Goal: Task Accomplishment & Management: Manage account settings

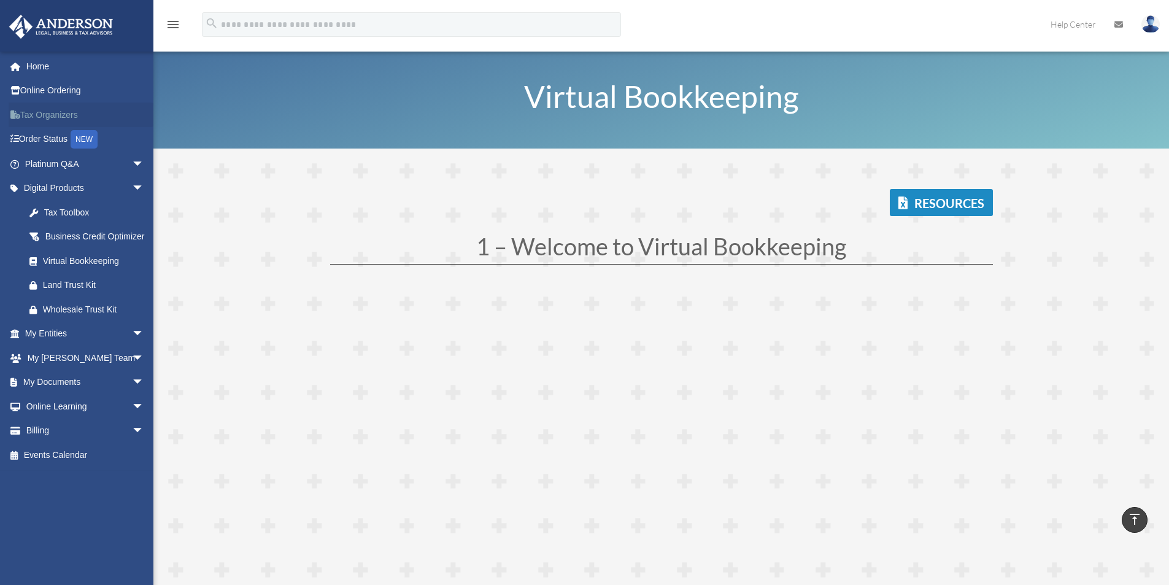
scroll to position [3311, 0]
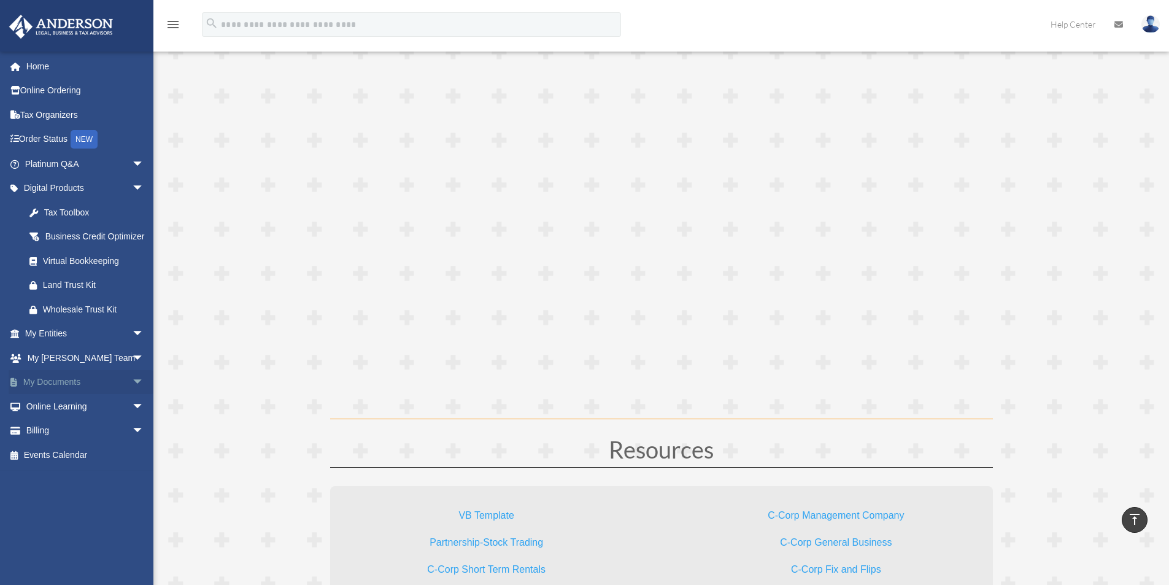
click at [132, 394] on span "arrow_drop_down" at bounding box center [144, 382] width 25 height 25
click at [48, 418] on link "Box" at bounding box center [89, 406] width 145 height 25
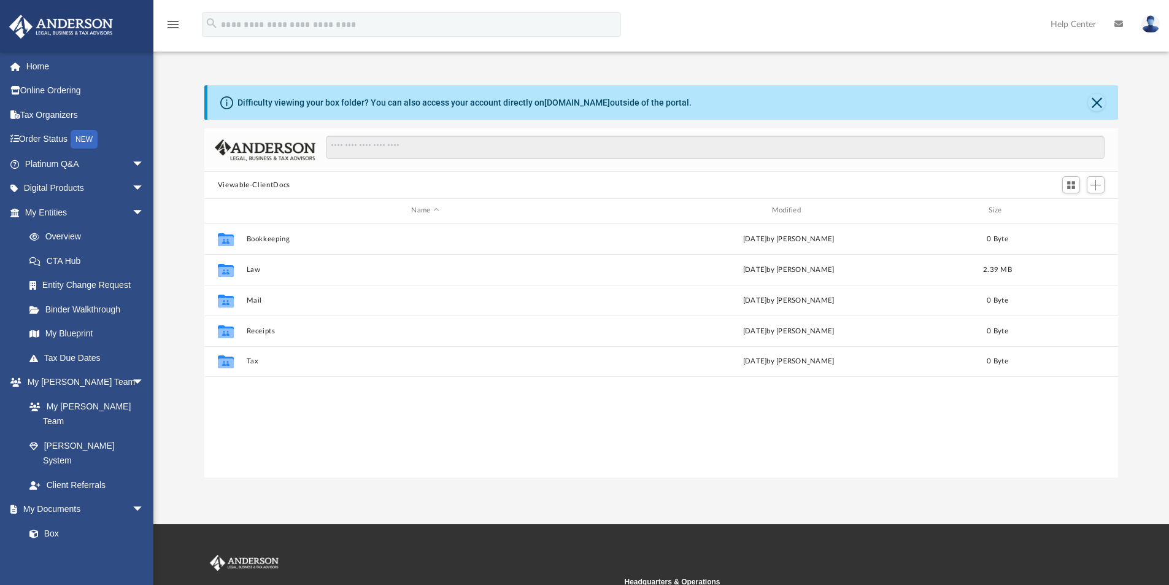
scroll to position [270, 904]
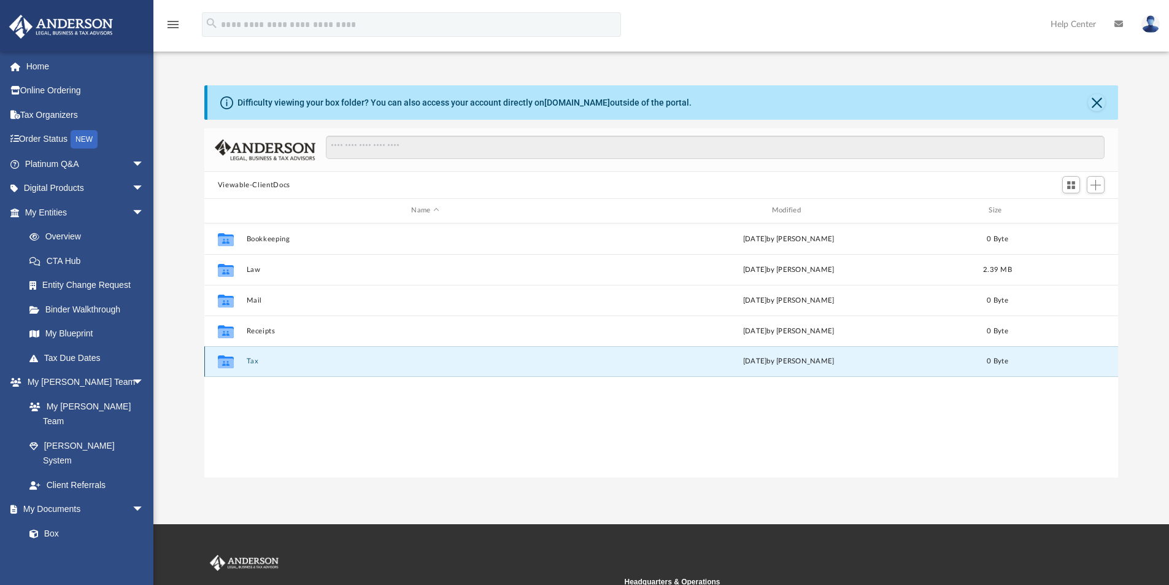
click at [276, 363] on button "Tax" at bounding box center [425, 361] width 358 height 8
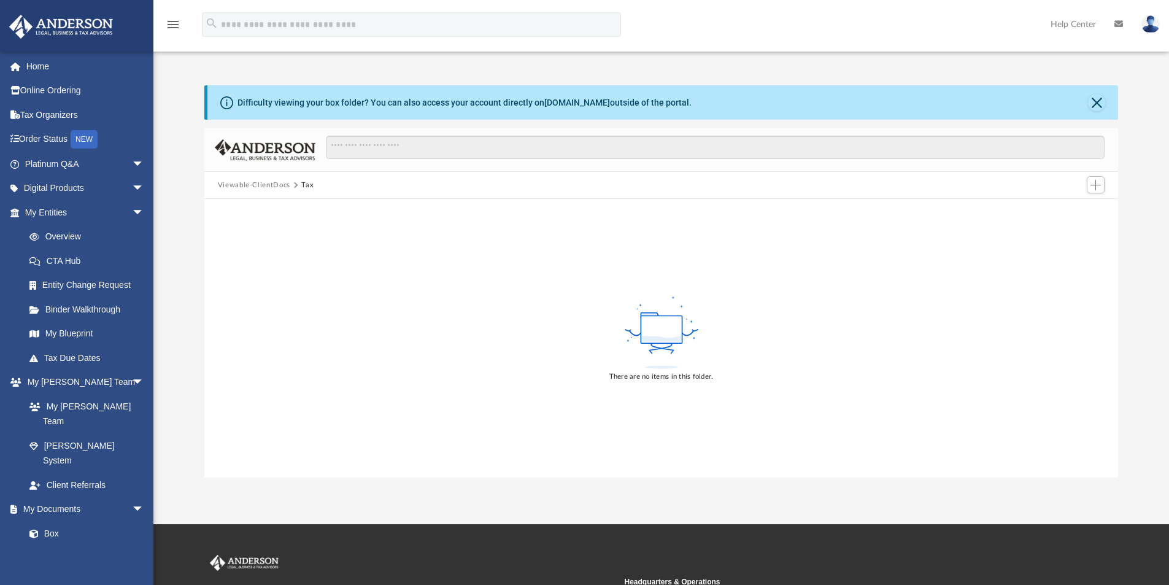
click at [261, 185] on button "Viewable-ClientDocs" at bounding box center [254, 185] width 72 height 11
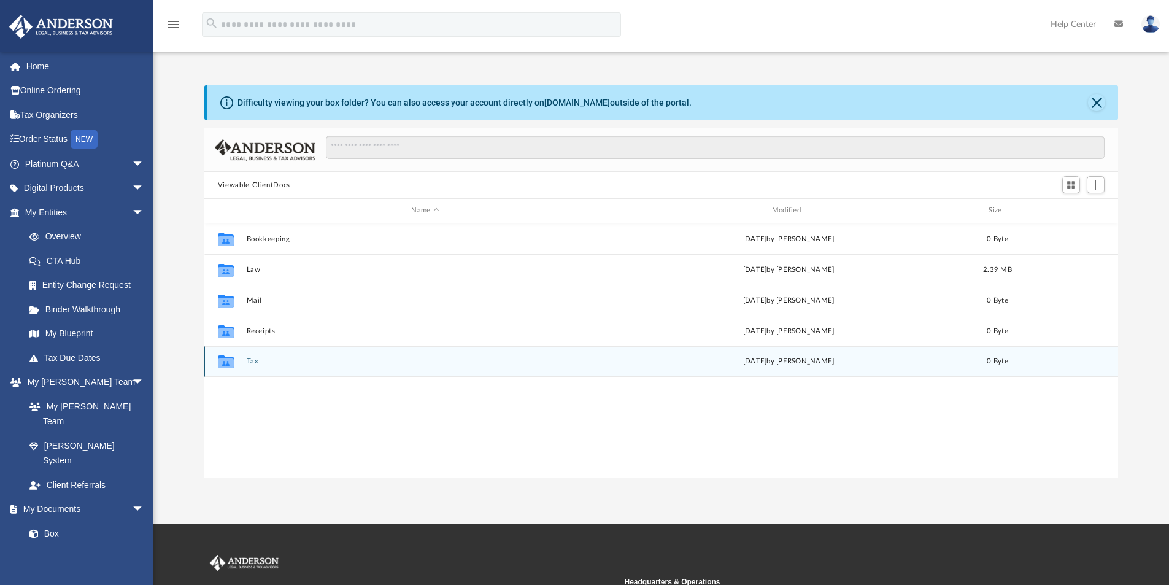
click at [255, 360] on button "Tax" at bounding box center [425, 361] width 358 height 8
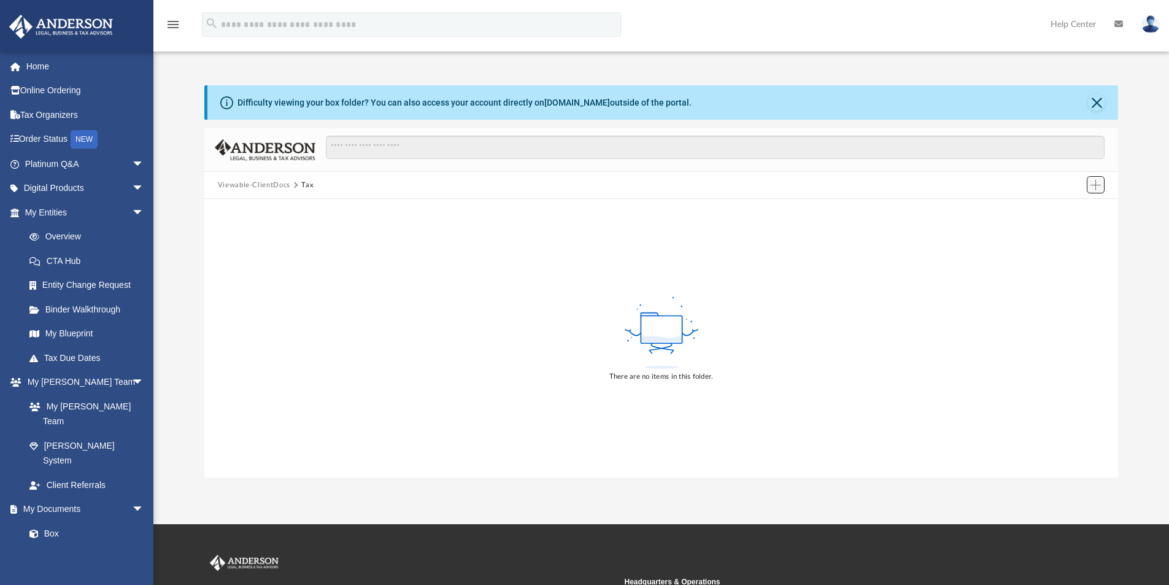
click at [1095, 184] on span "Add" at bounding box center [1095, 185] width 10 height 10
click at [1066, 208] on li "Upload" at bounding box center [1077, 209] width 39 height 13
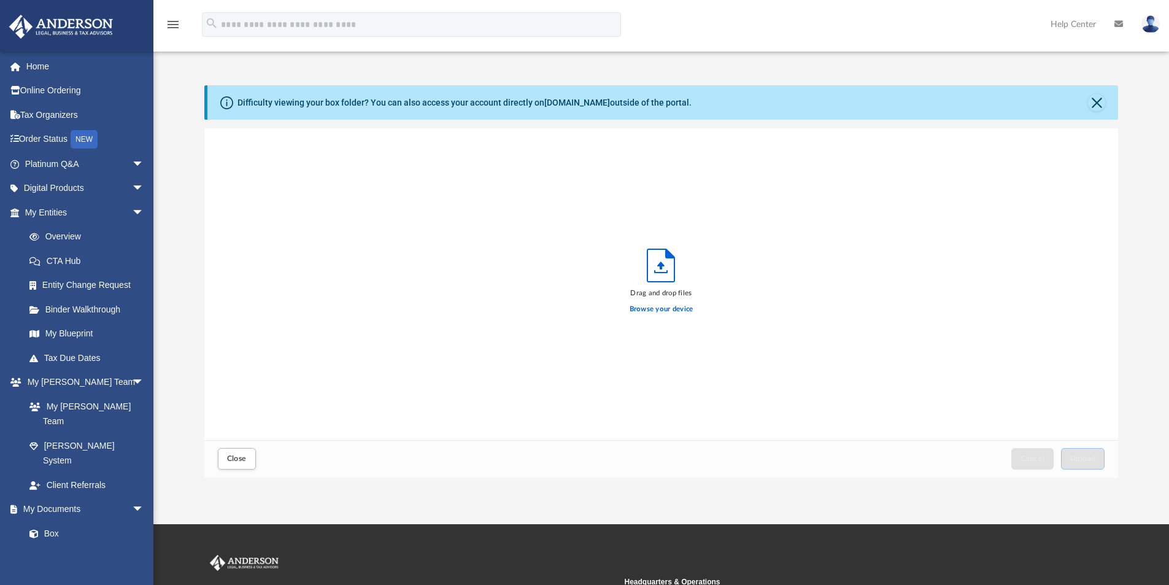
scroll to position [302, 904]
click at [663, 309] on label "Browse your device" at bounding box center [661, 309] width 64 height 11
click at [0, 0] on input "Browse your device" at bounding box center [0, 0] width 0 height 0
click at [1082, 455] on span "Upload" at bounding box center [1083, 458] width 26 height 7
click at [671, 305] on label "Select More Files" at bounding box center [661, 307] width 56 height 11
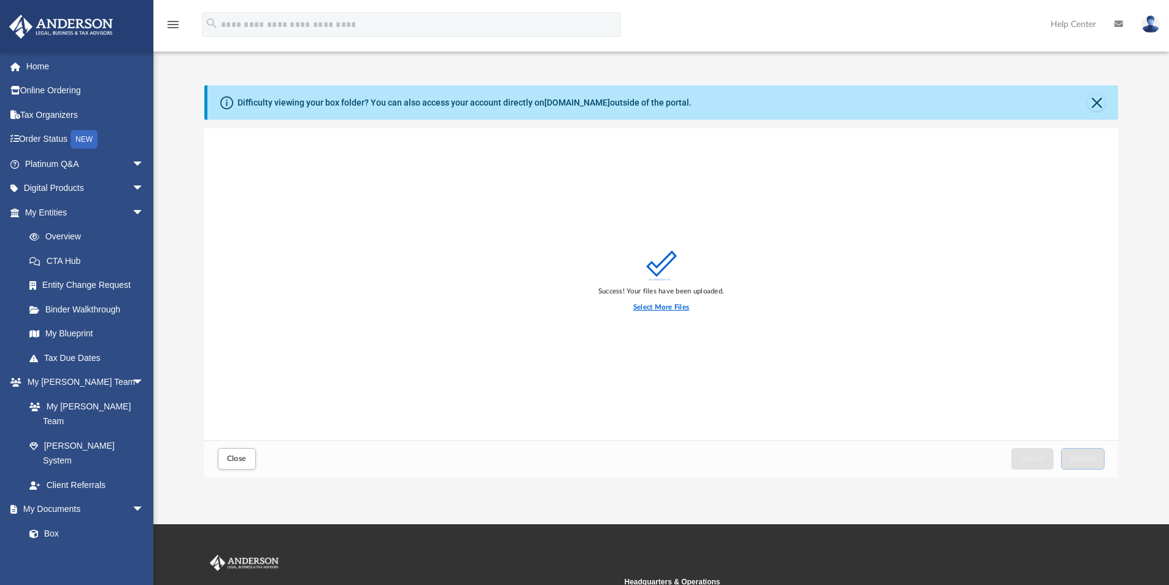
click at [0, 0] on input "Select More Files" at bounding box center [0, 0] width 0 height 0
click at [1087, 460] on span "Upload" at bounding box center [1083, 458] width 26 height 7
click at [1096, 105] on button "Close" at bounding box center [1096, 102] width 17 height 17
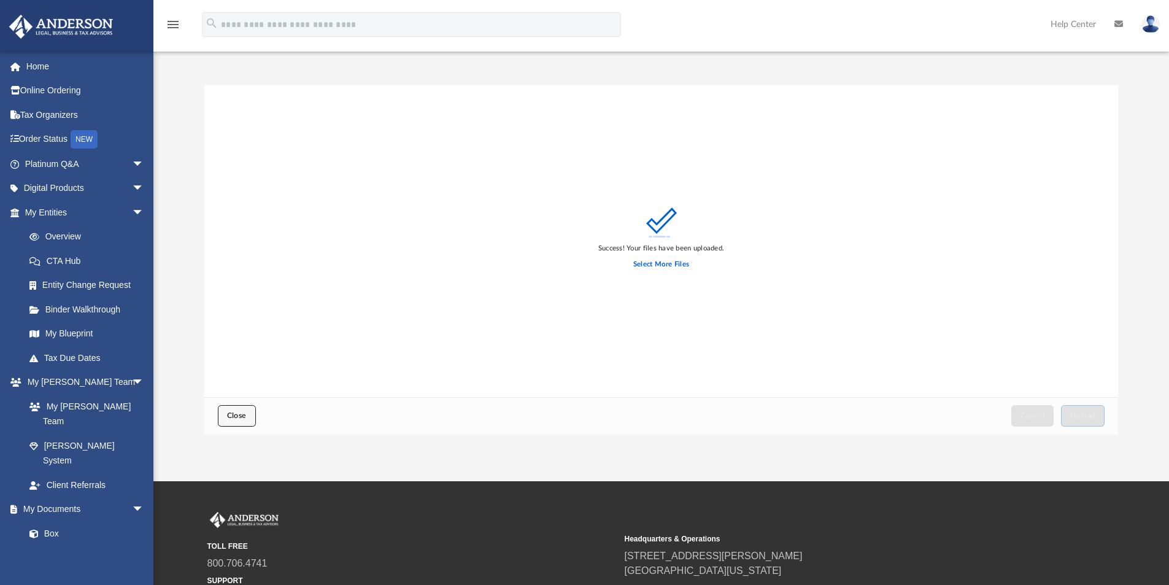
click at [242, 417] on span "Close" at bounding box center [237, 415] width 20 height 7
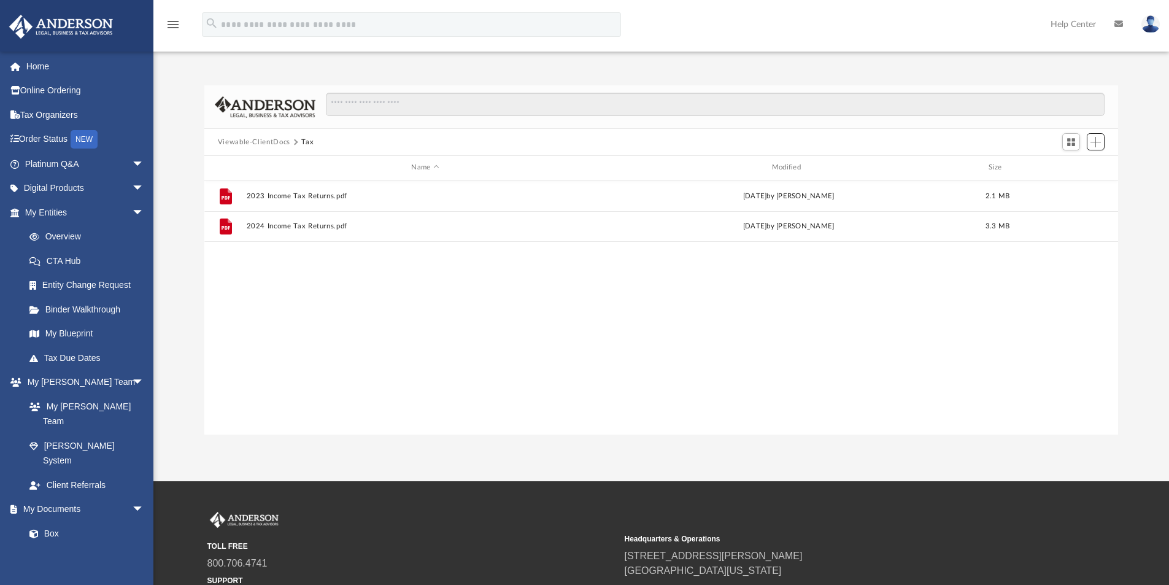
scroll to position [270, 904]
click at [60, 521] on link "Box" at bounding box center [89, 533] width 145 height 25
click at [55, 521] on link "Box" at bounding box center [89, 533] width 145 height 25
click at [48, 69] on link "Home" at bounding box center [86, 66] width 154 height 25
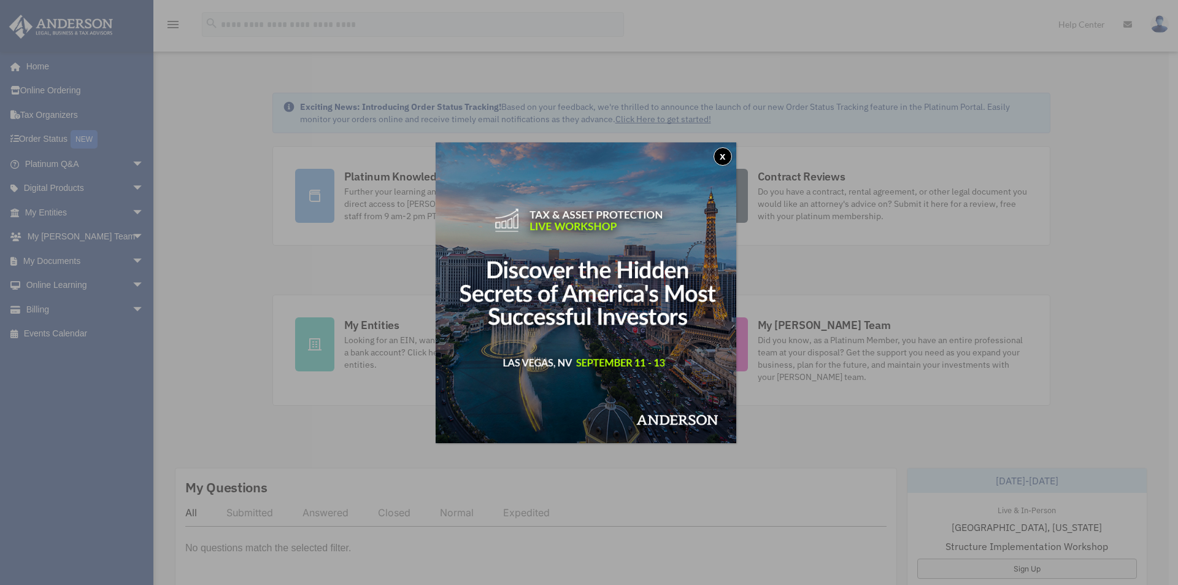
click at [725, 153] on button "x" at bounding box center [723, 156] width 18 height 18
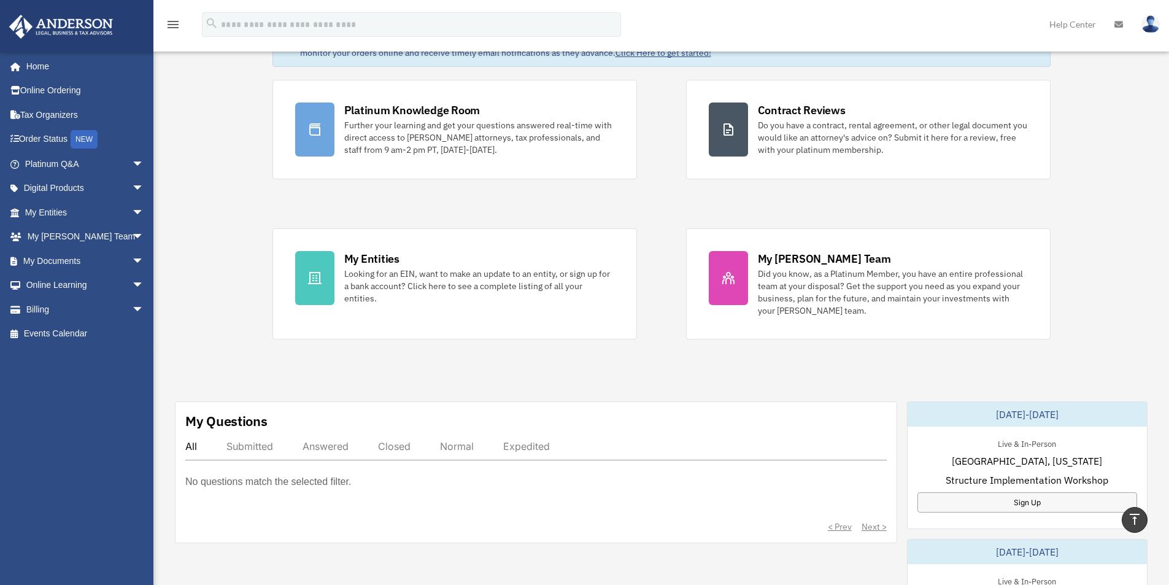
scroll to position [61, 0]
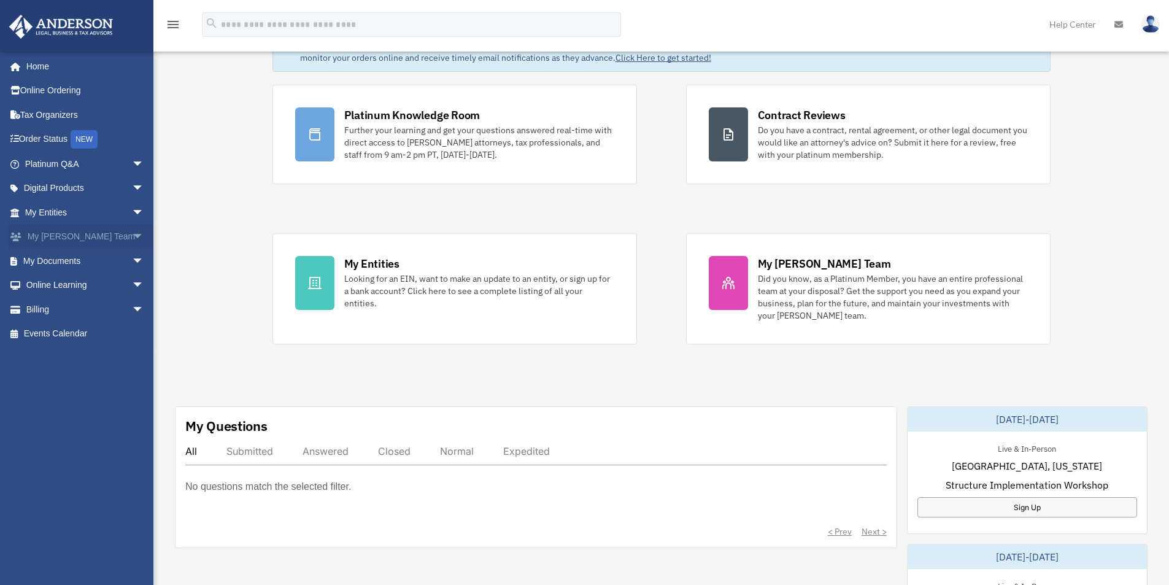
click at [132, 234] on span "arrow_drop_down" at bounding box center [144, 237] width 25 height 25
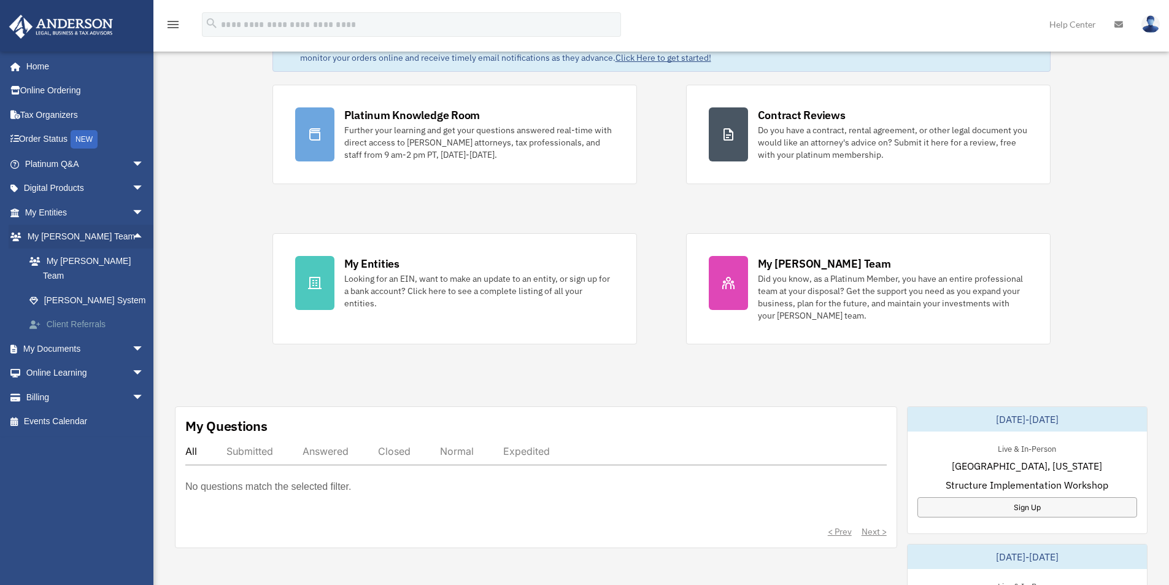
click at [79, 312] on link "Client Referrals" at bounding box center [89, 324] width 145 height 25
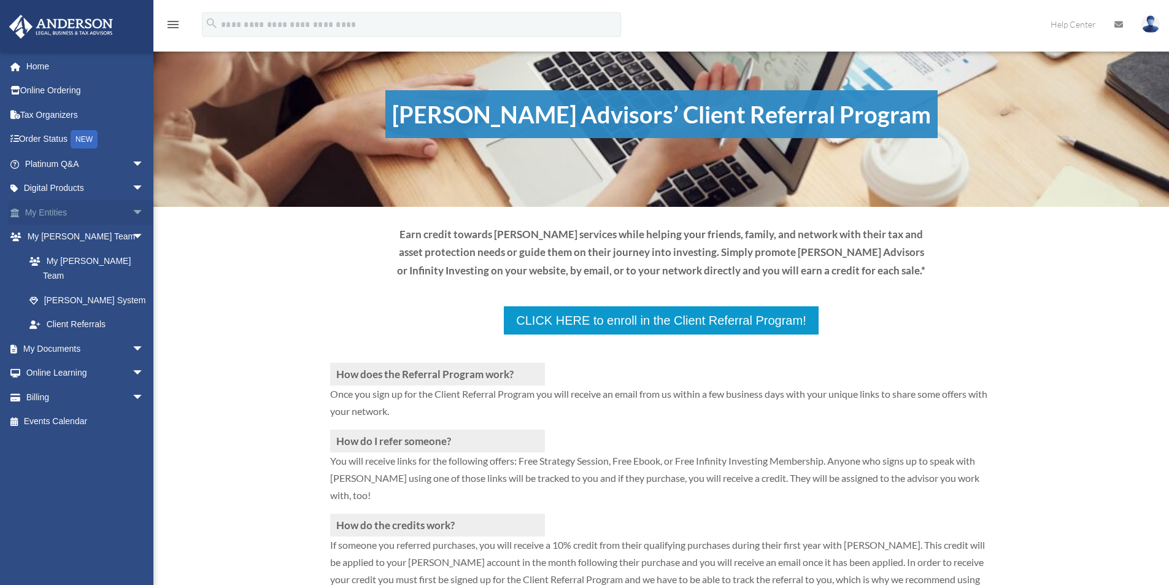
click at [66, 209] on link "My Entities arrow_drop_down" at bounding box center [86, 212] width 154 height 25
click at [132, 211] on span "arrow_drop_down" at bounding box center [144, 212] width 25 height 25
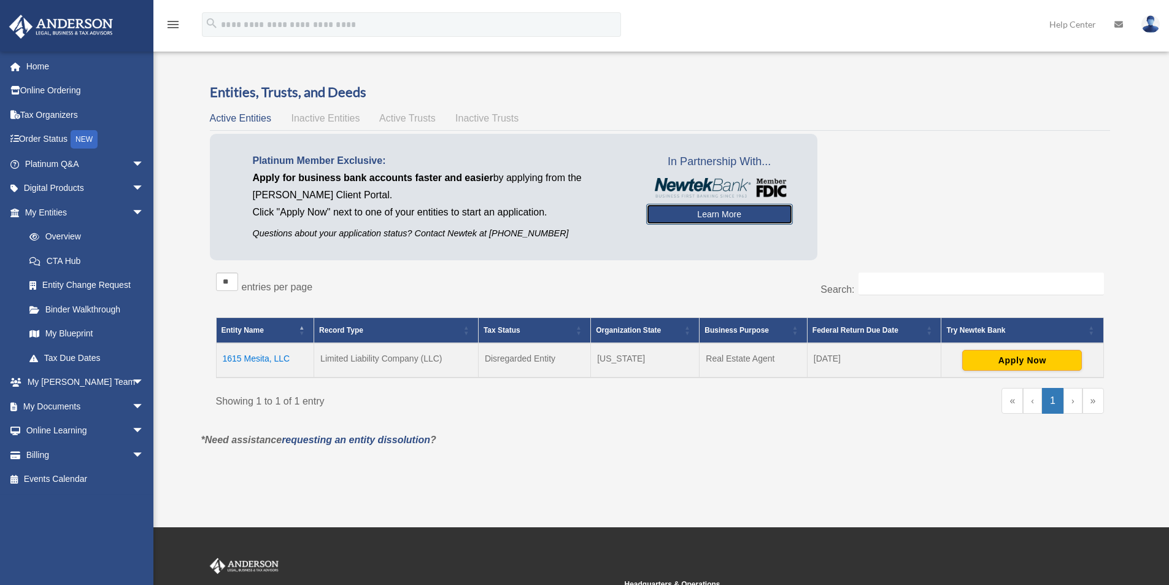
click at [696, 212] on link "Learn More" at bounding box center [719, 214] width 147 height 21
